Goal: Navigation & Orientation: Find specific page/section

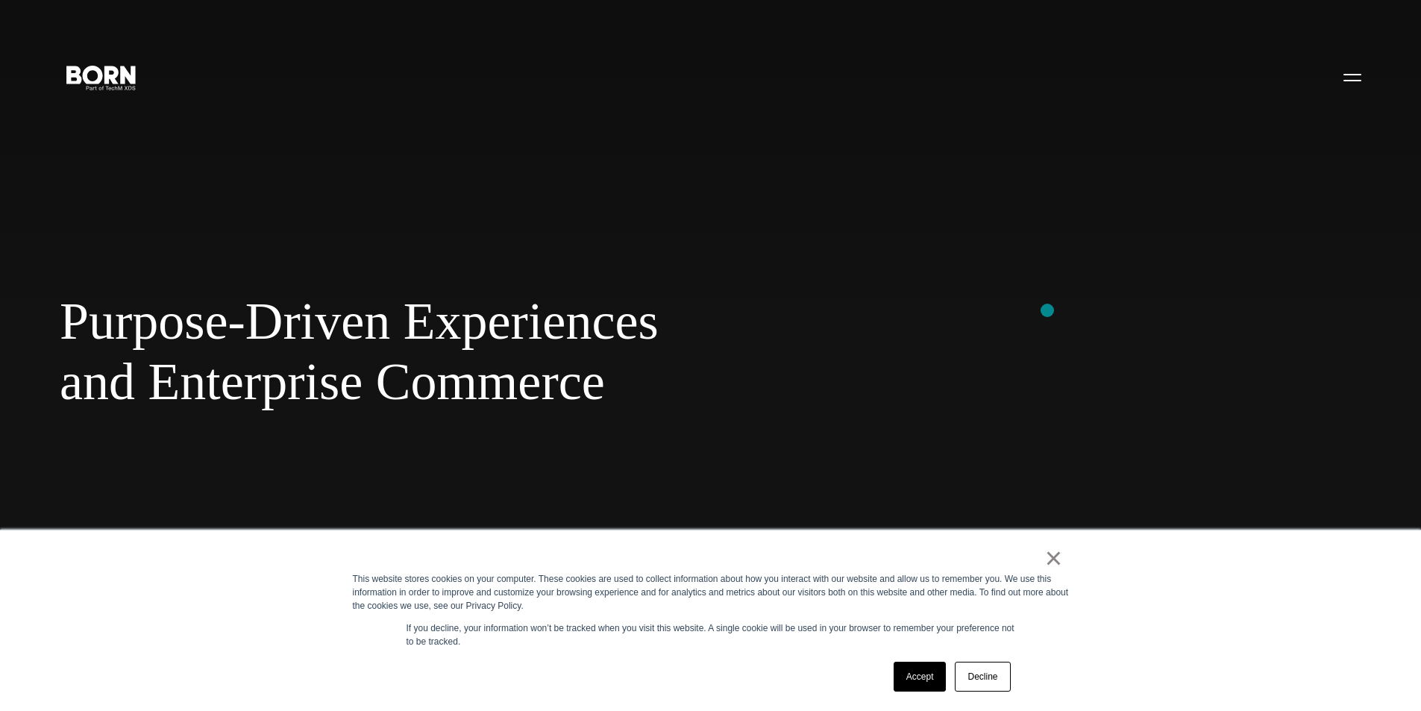
drag, startPoint x: 1108, startPoint y: 310, endPoint x: 967, endPoint y: 450, distance: 198.3
click at [980, 312] on div "Purpose-Driven Experiences and Enterprise Commerce Combining creative, content,…" at bounding box center [710, 355] width 1421 height 711
click at [1059, 562] on link "×" at bounding box center [1054, 557] width 18 height 13
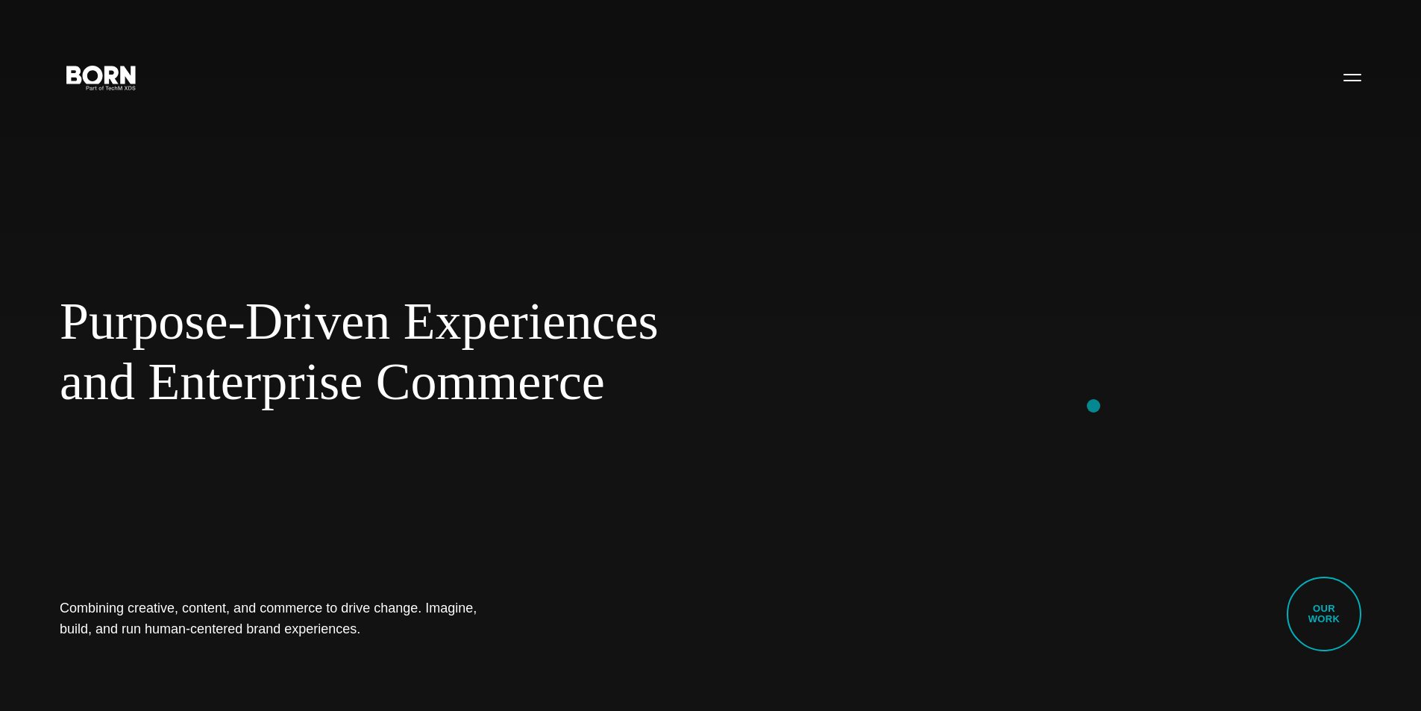
drag, startPoint x: 1144, startPoint y: 403, endPoint x: 692, endPoint y: 413, distance: 451.4
click at [810, 407] on div "Purpose-Driven Experiences and Enterprise Commerce Combining creative, content,…" at bounding box center [710, 355] width 1421 height 711
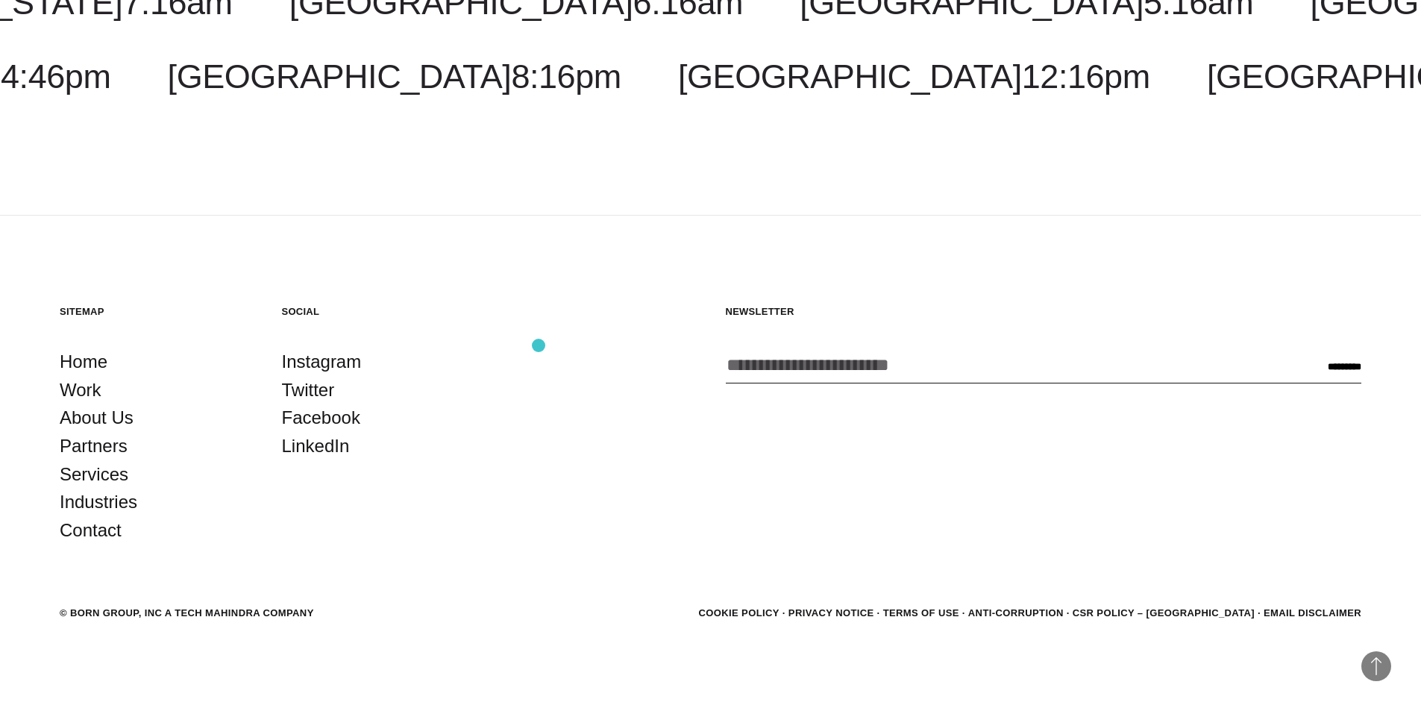
scroll to position [4861, 0]
click at [115, 415] on link "About Us" at bounding box center [97, 416] width 74 height 28
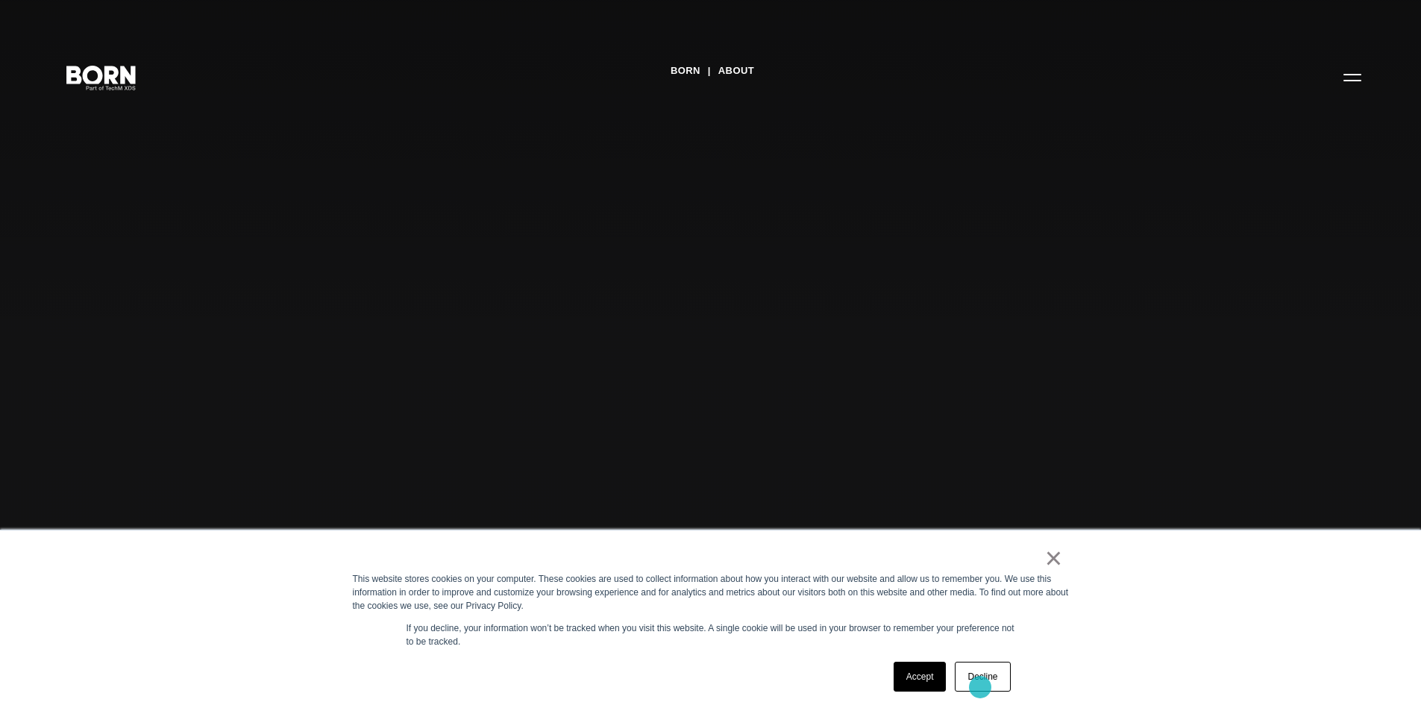
click at [980, 686] on link "Decline" at bounding box center [982, 677] width 55 height 30
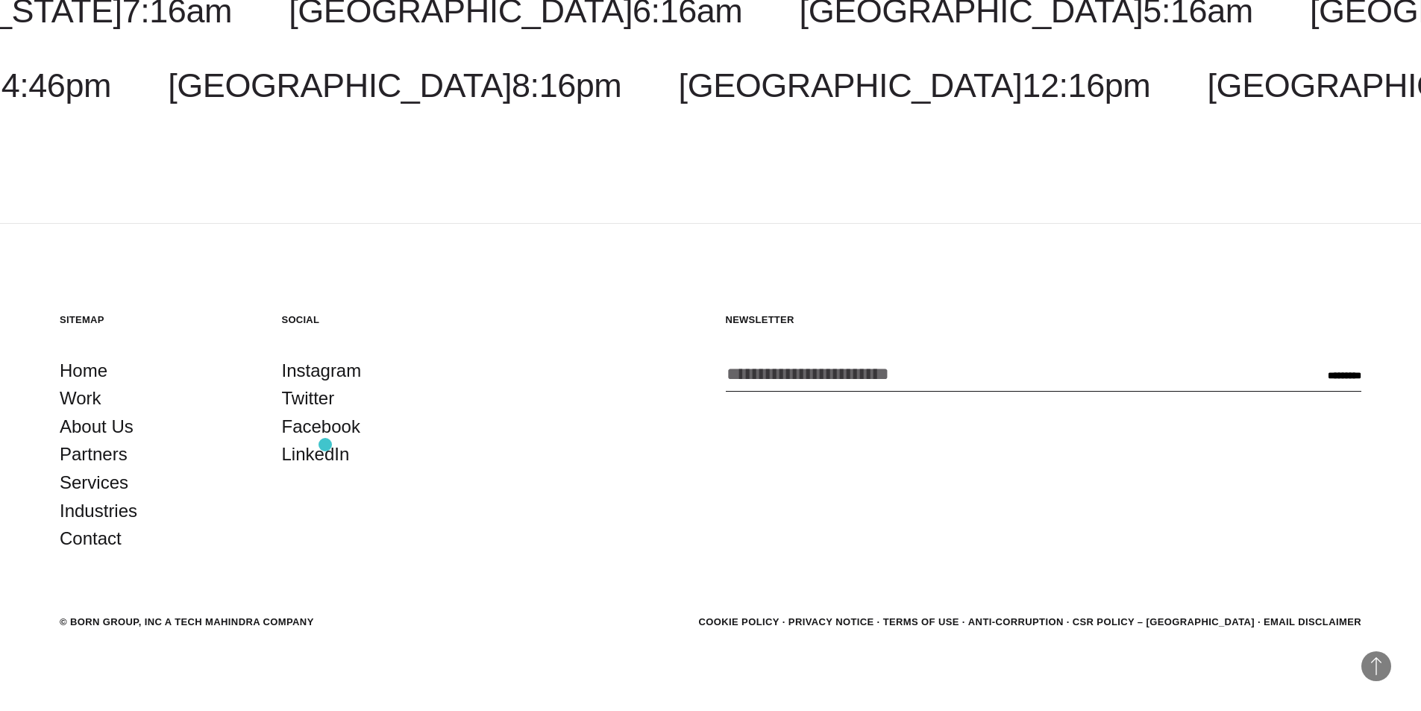
scroll to position [5752, 0]
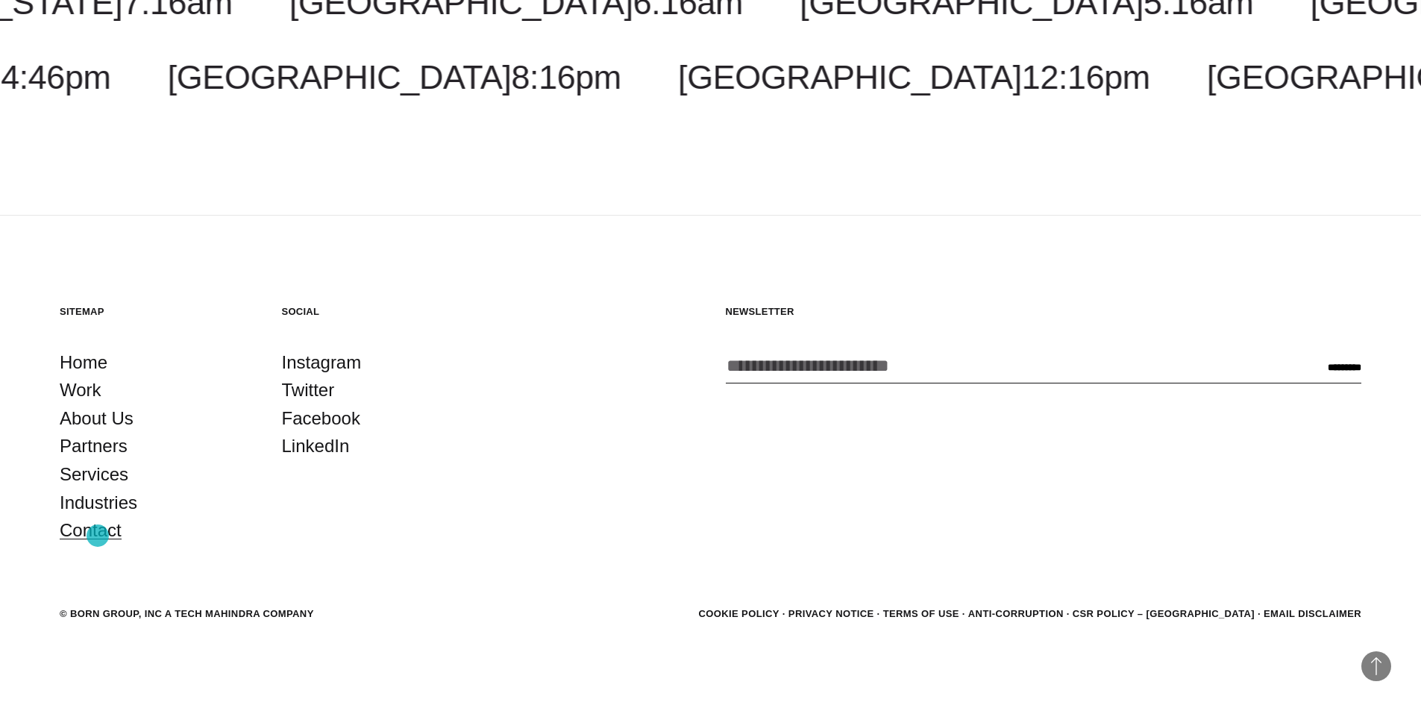
click at [98, 536] on link "Contact" at bounding box center [91, 530] width 62 height 28
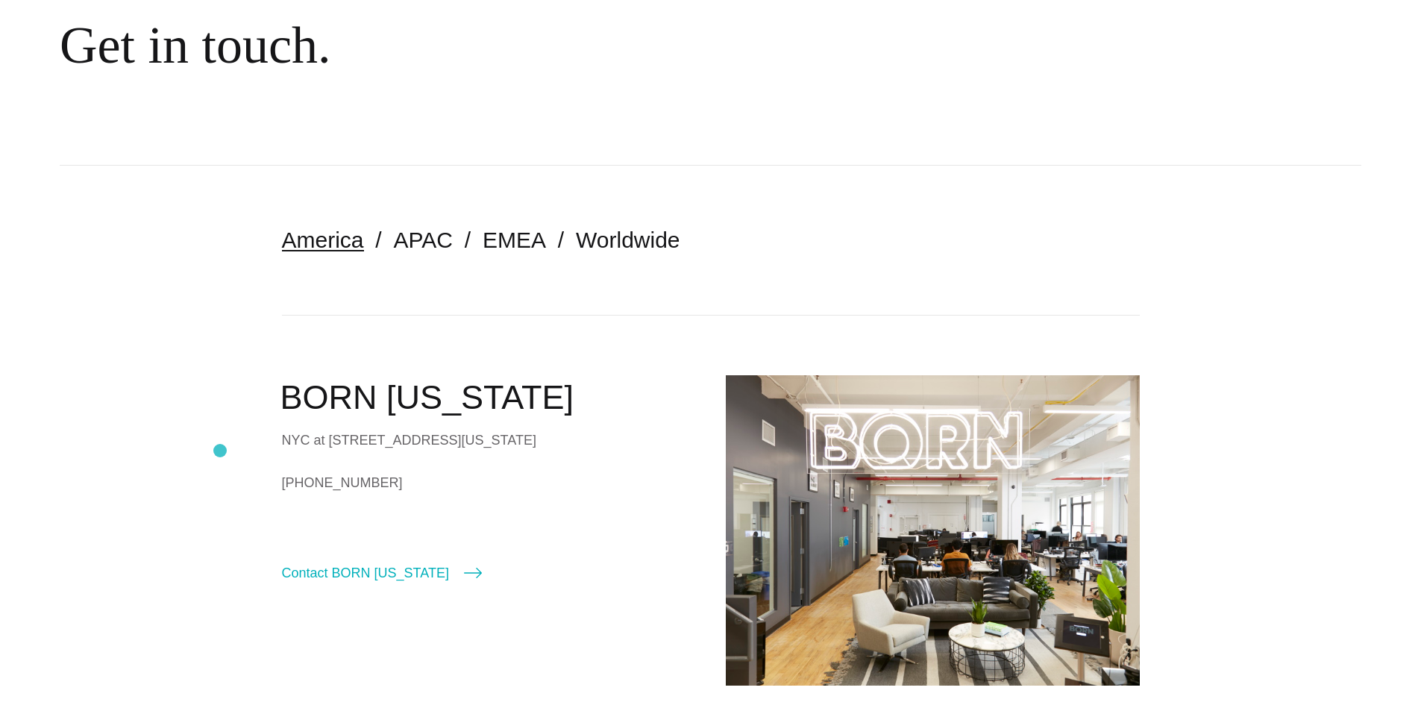
scroll to position [224, 0]
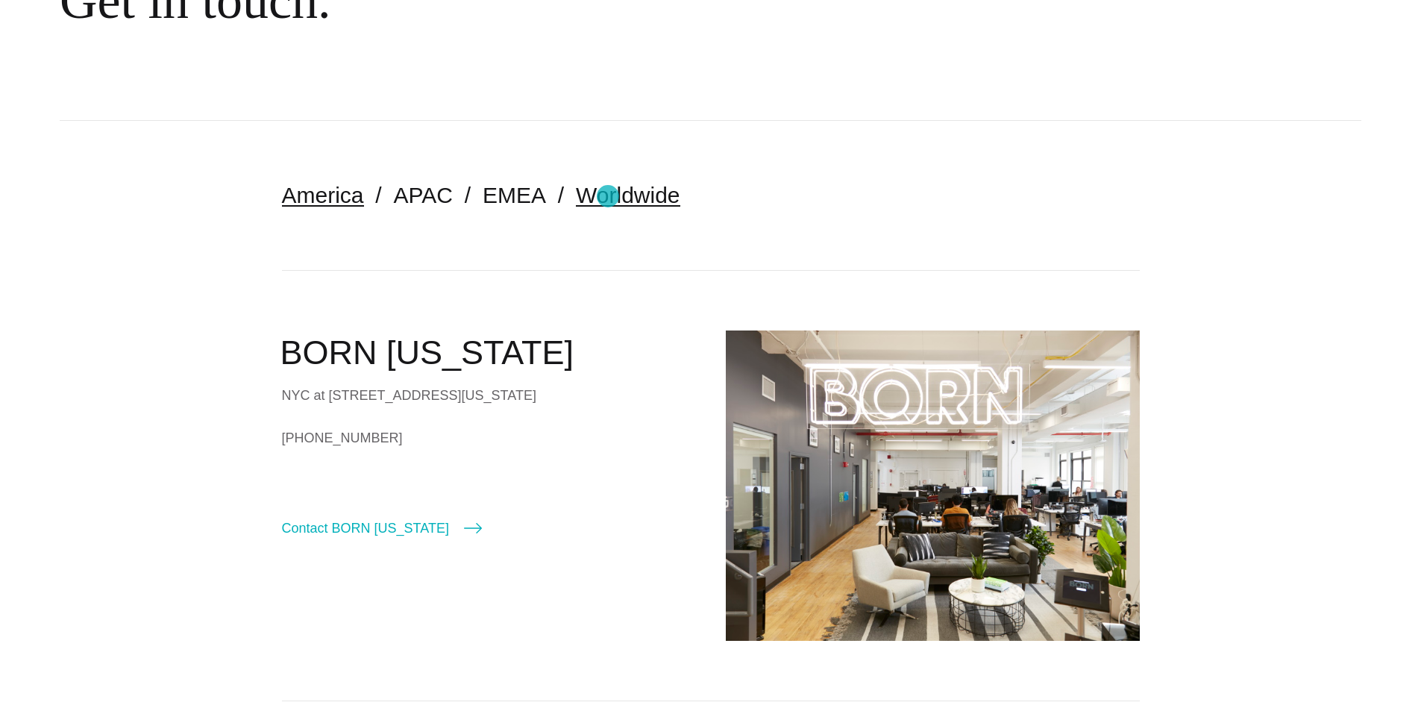
click at [608, 196] on link "Worldwide" at bounding box center [628, 195] width 104 height 25
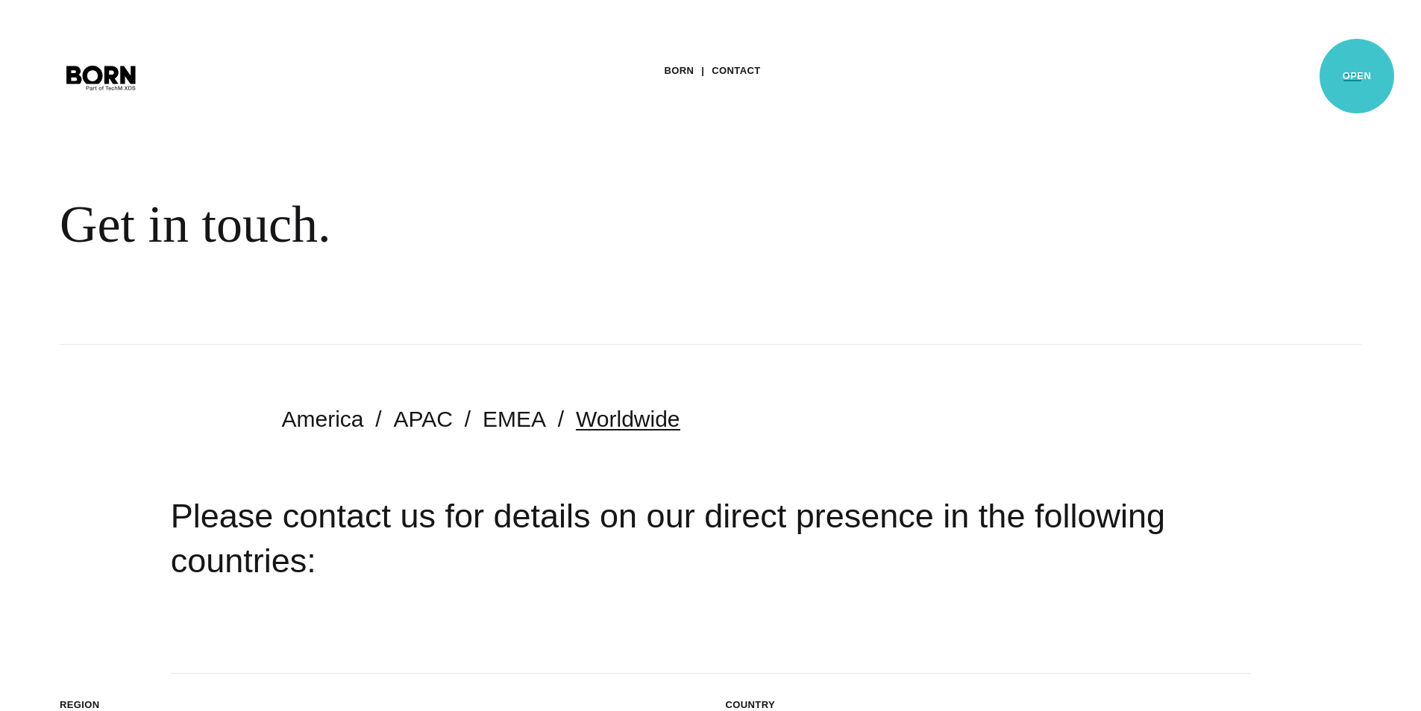
click at [1357, 76] on button "Primary Menu" at bounding box center [1353, 76] width 36 height 31
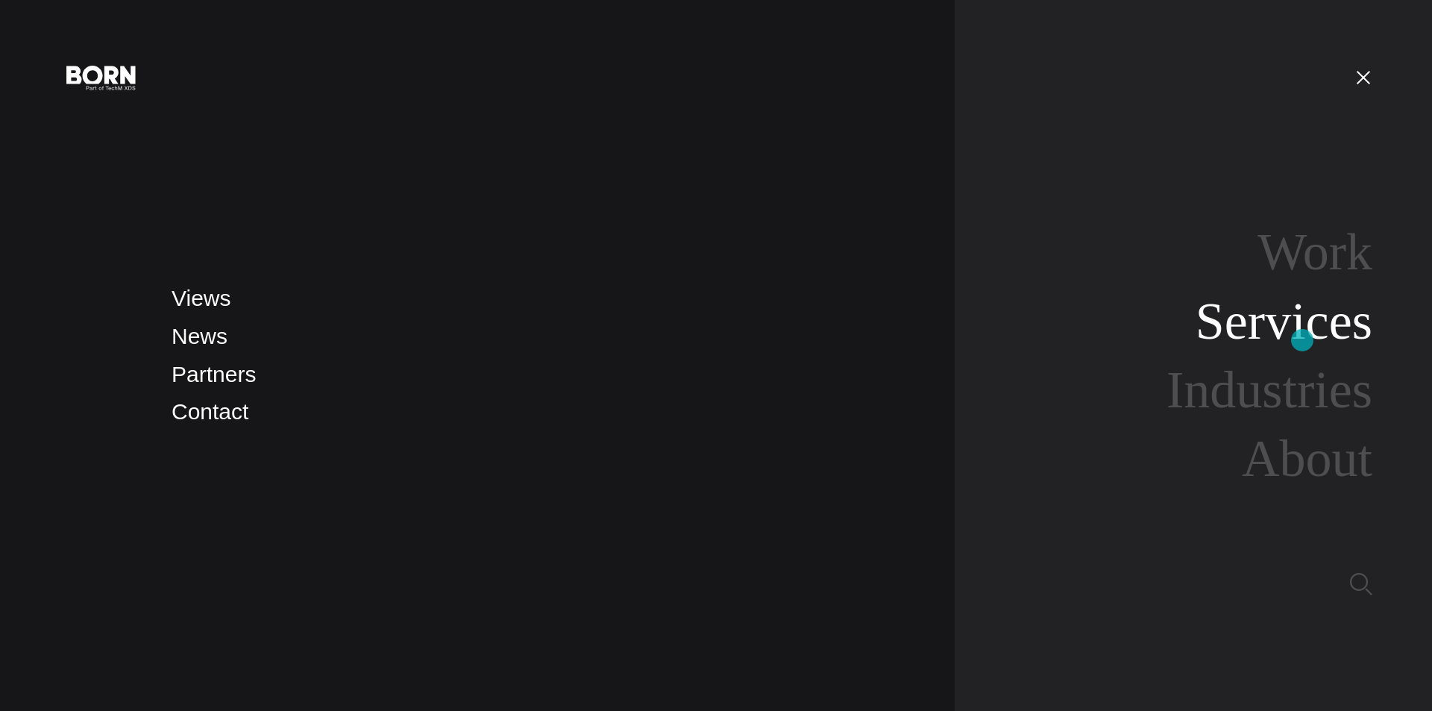
click at [1303, 340] on link "Services" at bounding box center [1284, 320] width 177 height 57
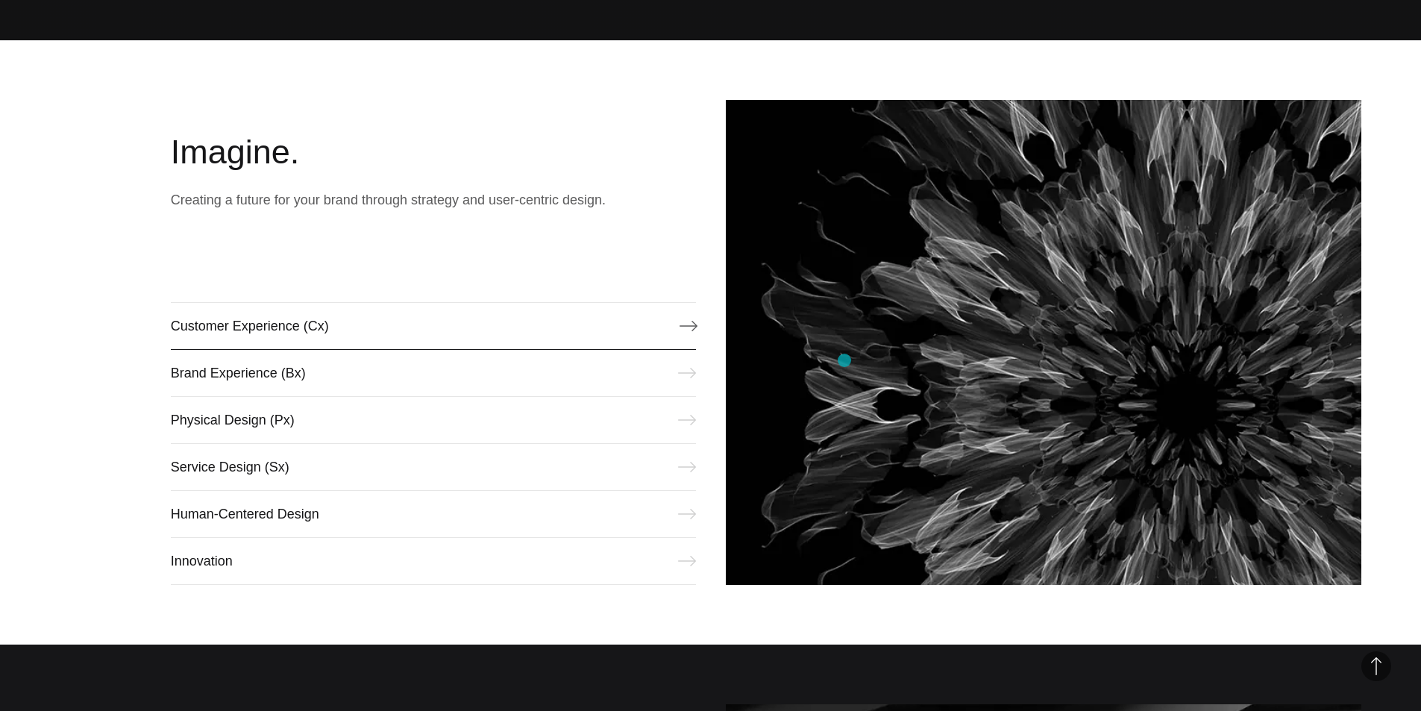
scroll to position [671, 0]
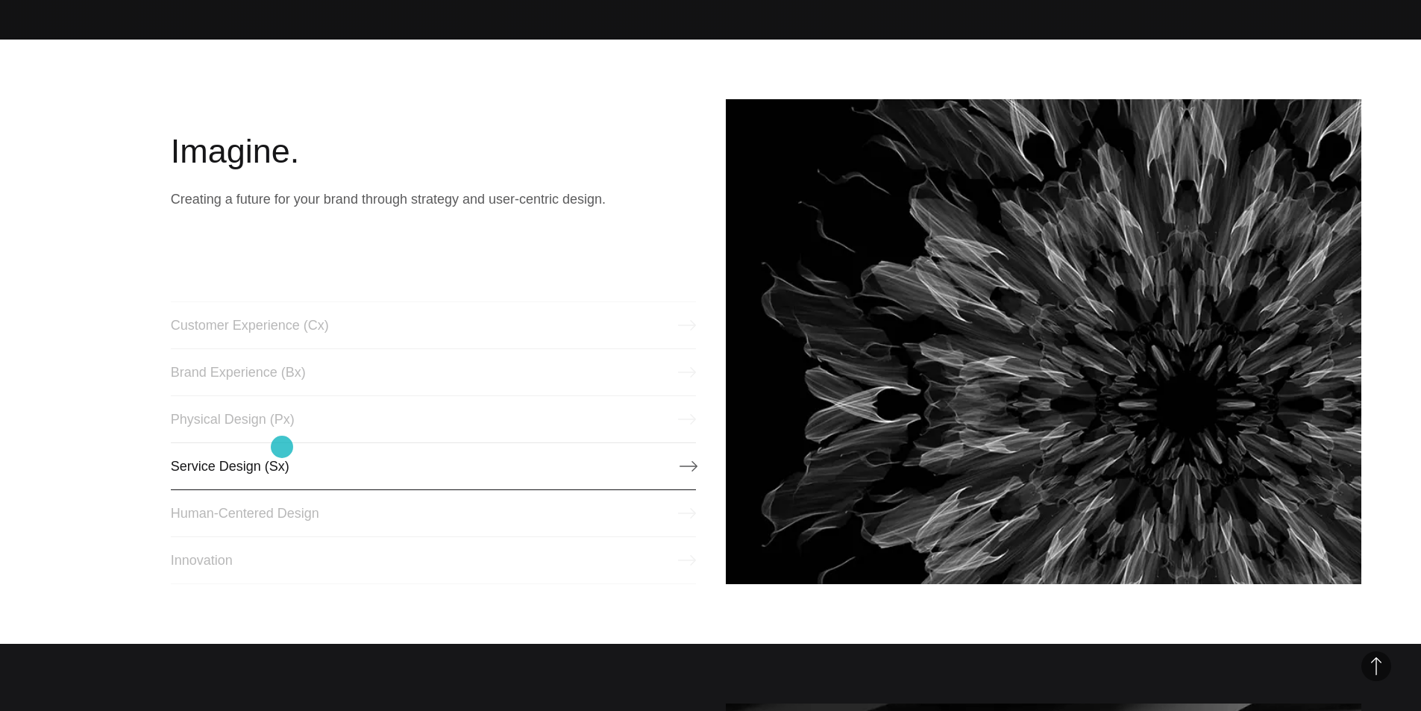
click at [282, 447] on link "Service Design (Sx)" at bounding box center [433, 466] width 525 height 48
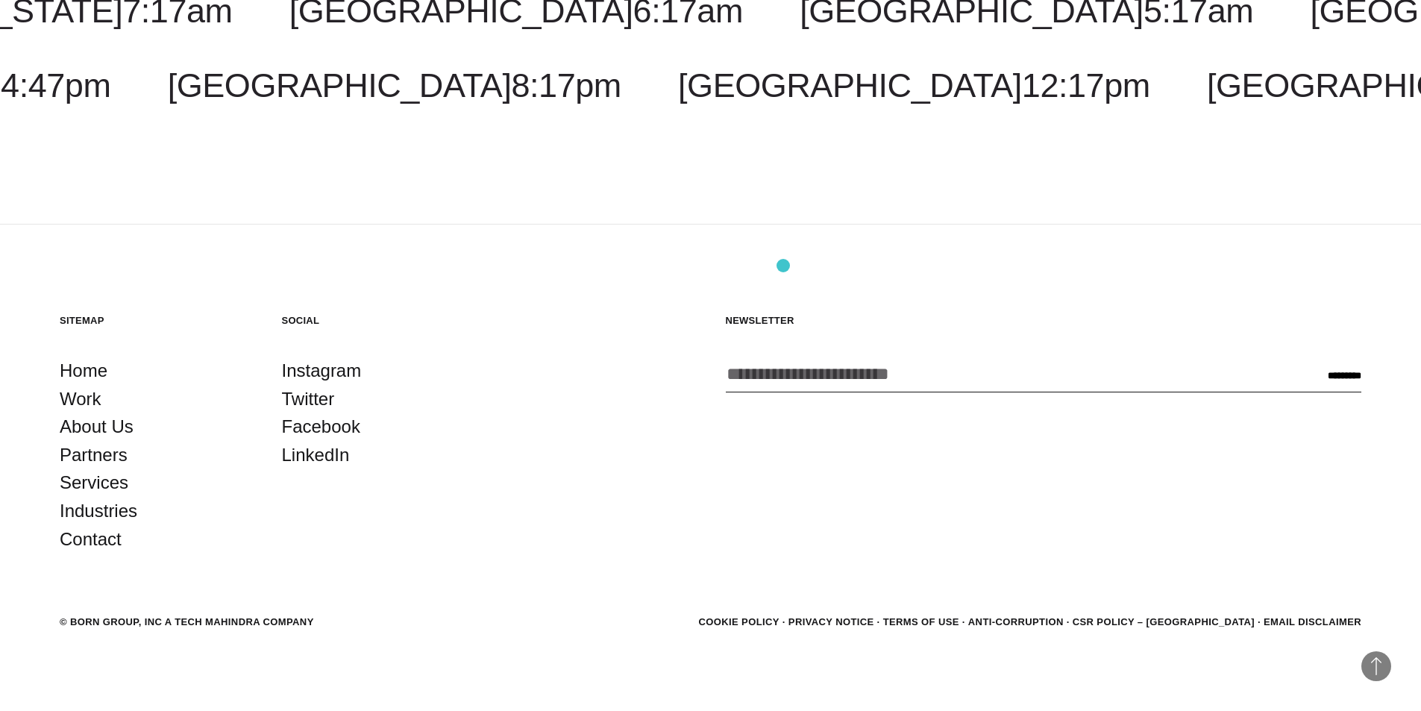
scroll to position [2313, 0]
